Goal: Information Seeking & Learning: Learn about a topic

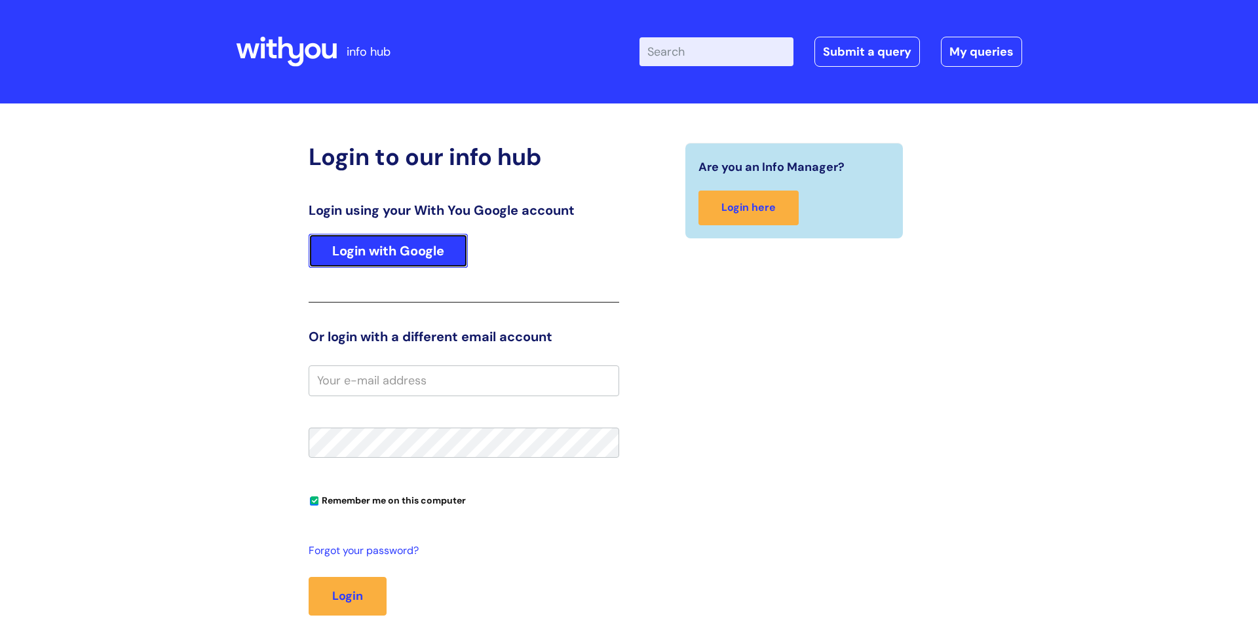
click at [376, 248] on link "Login with Google" at bounding box center [388, 251] width 159 height 34
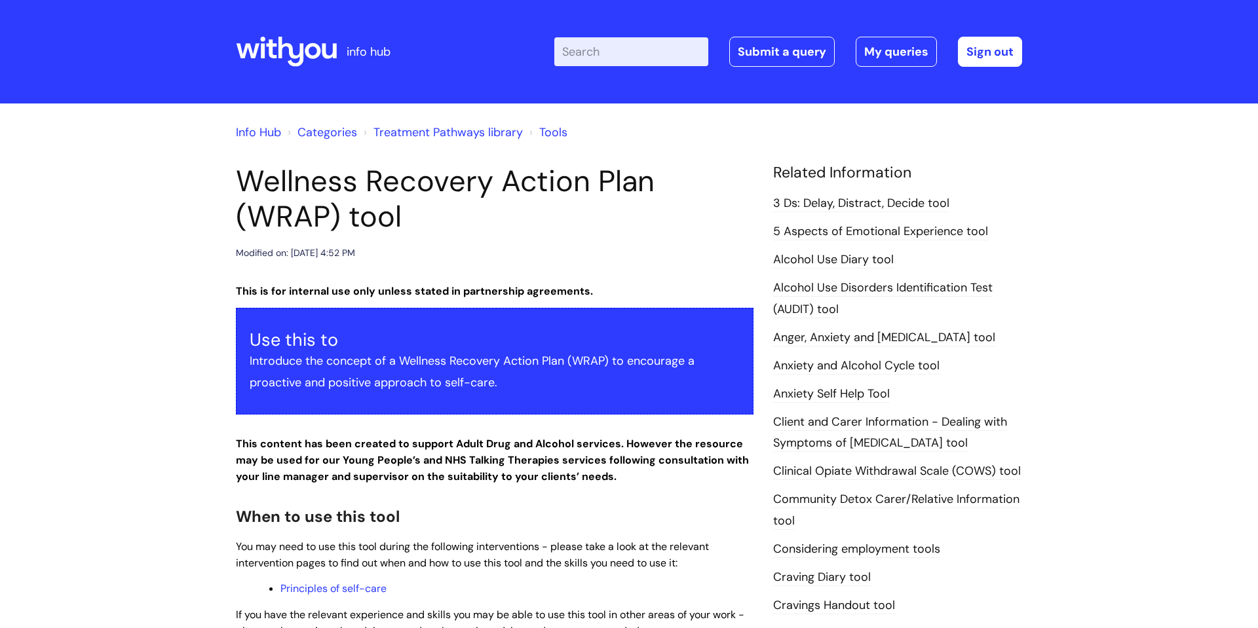
click at [578, 54] on input "Enter your search term here..." at bounding box center [631, 51] width 154 height 29
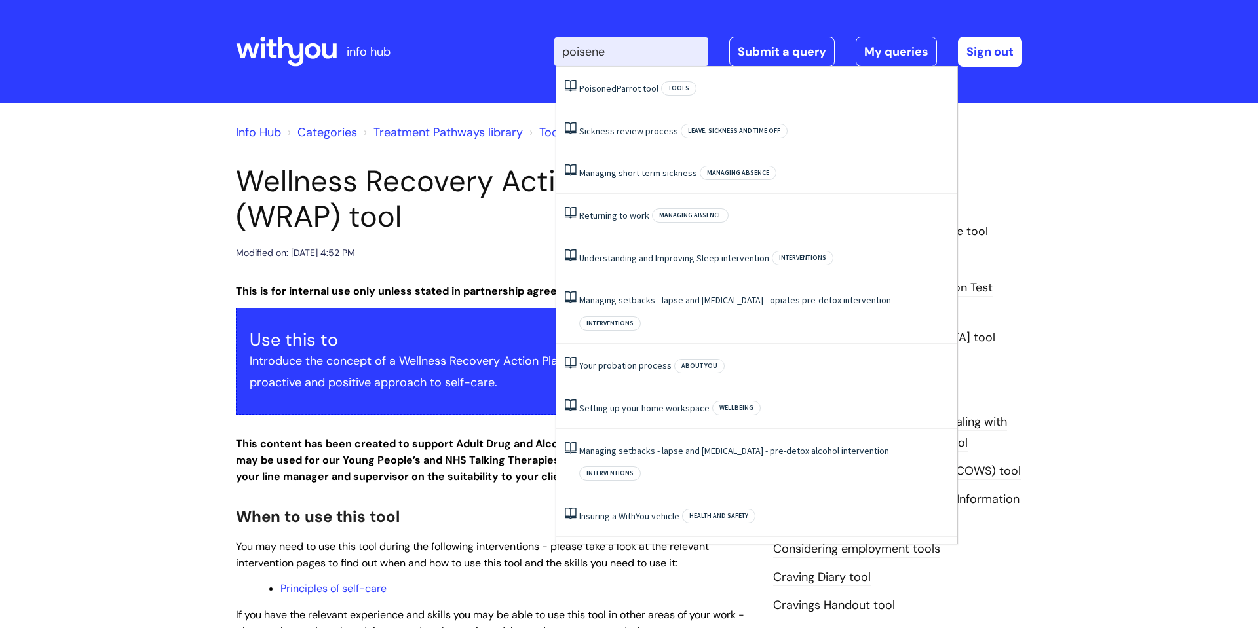
type input "poisened"
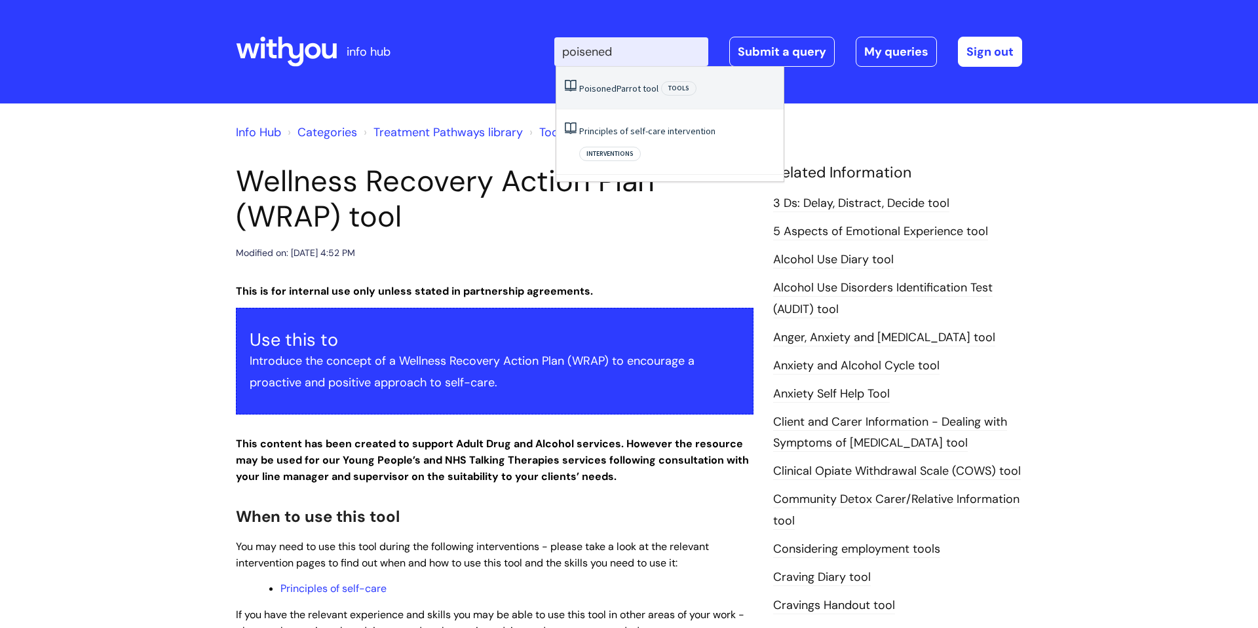
click at [609, 87] on span "Poisoned" at bounding box center [597, 89] width 37 height 12
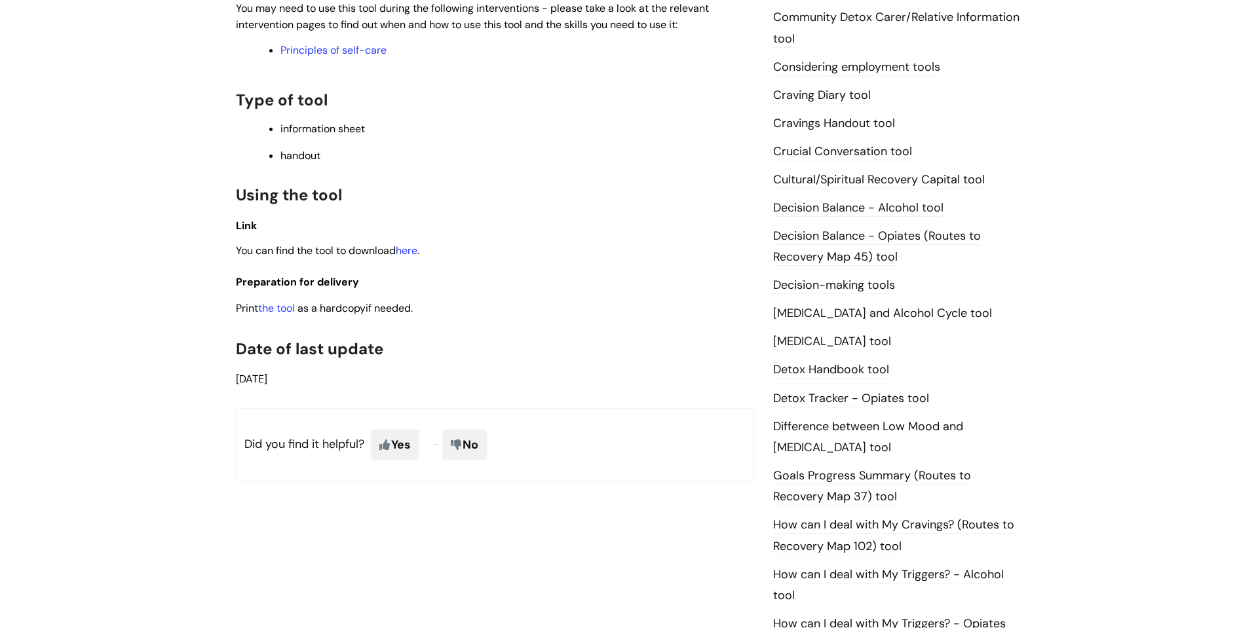
scroll to position [485, 0]
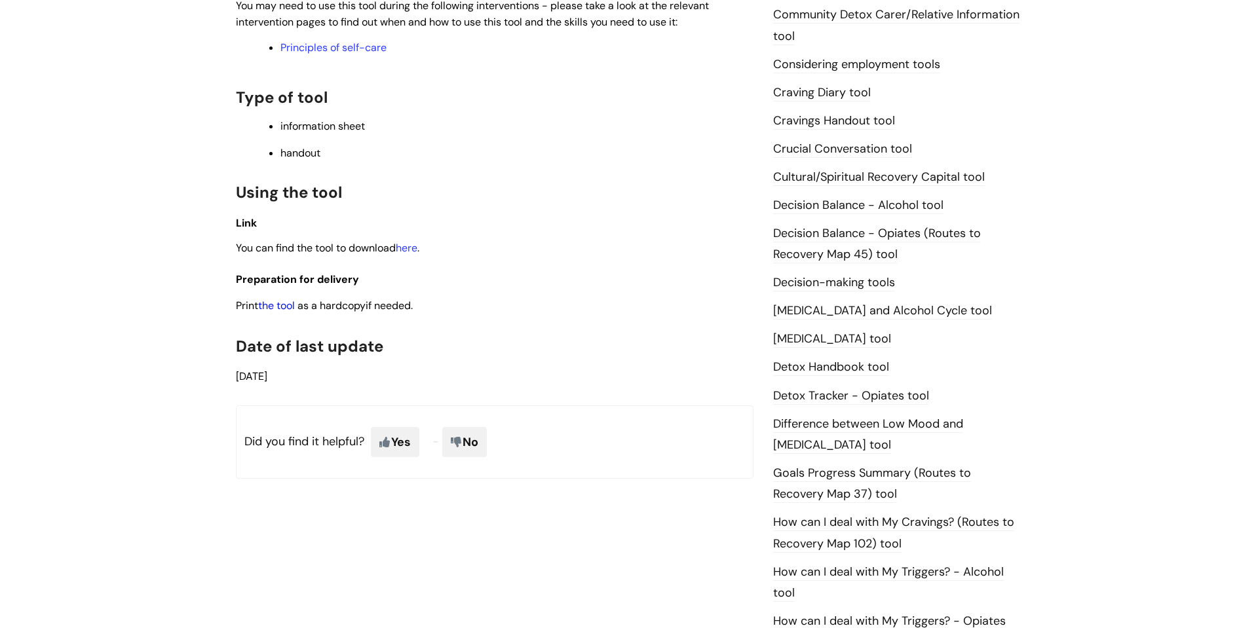
click at [280, 304] on link "the tool" at bounding box center [276, 306] width 37 height 14
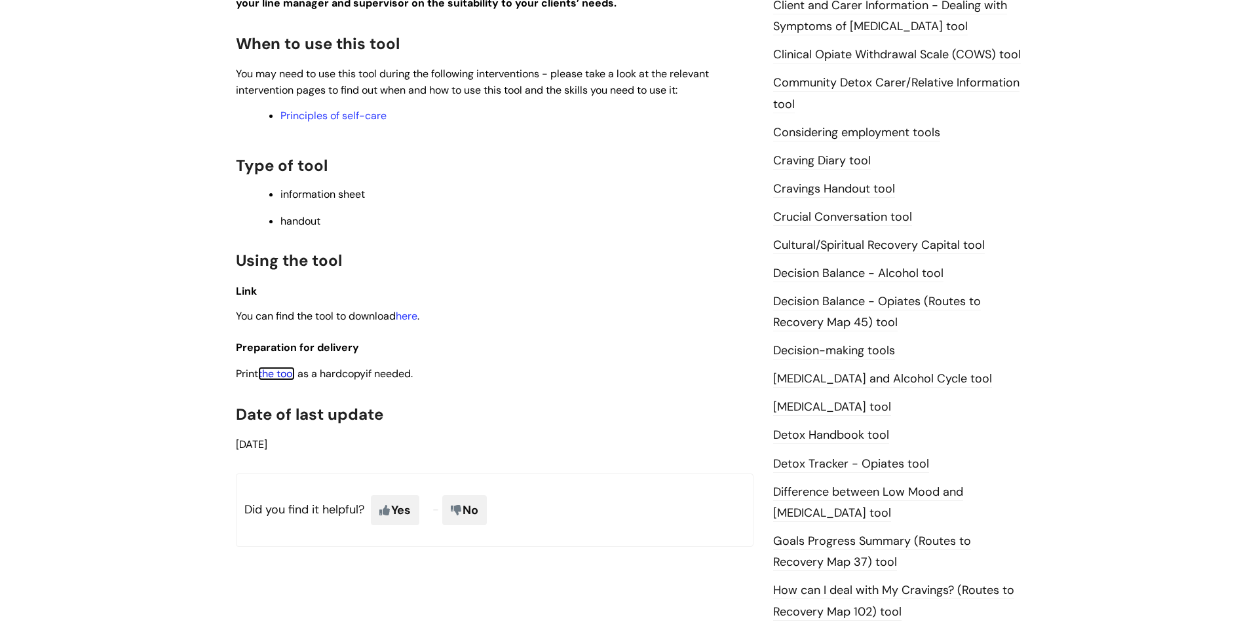
scroll to position [415, 0]
click at [341, 119] on link "Principles of self-care" at bounding box center [333, 117] width 106 height 14
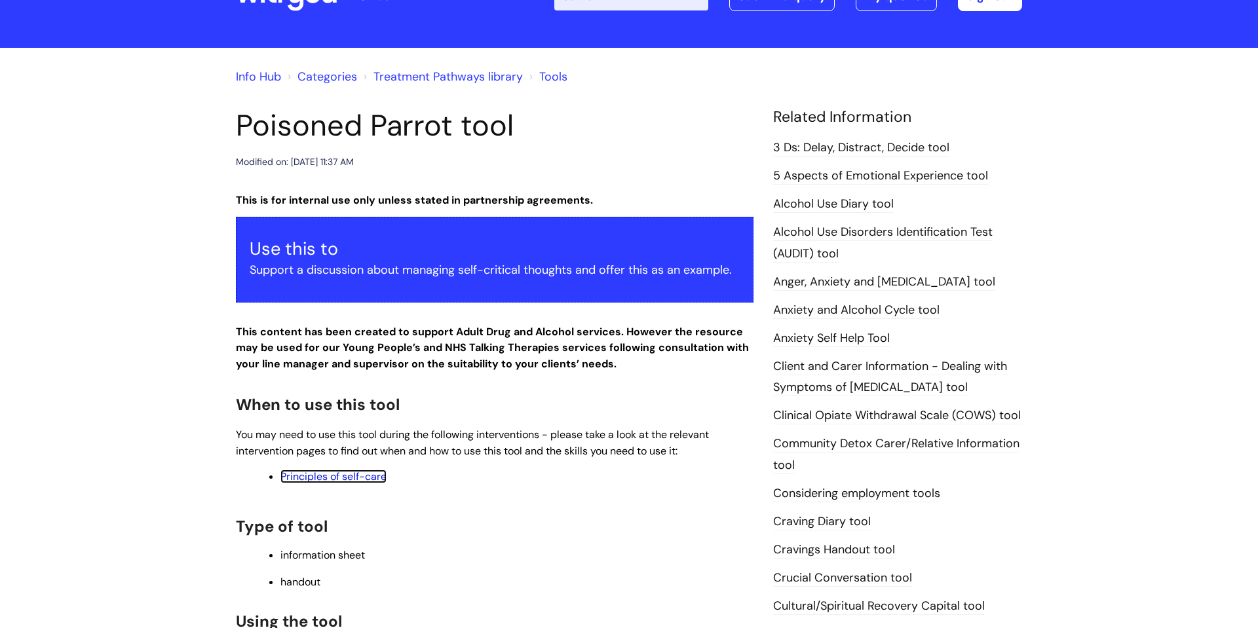
scroll to position [0, 0]
